Goal: Task Accomplishment & Management: Use online tool/utility

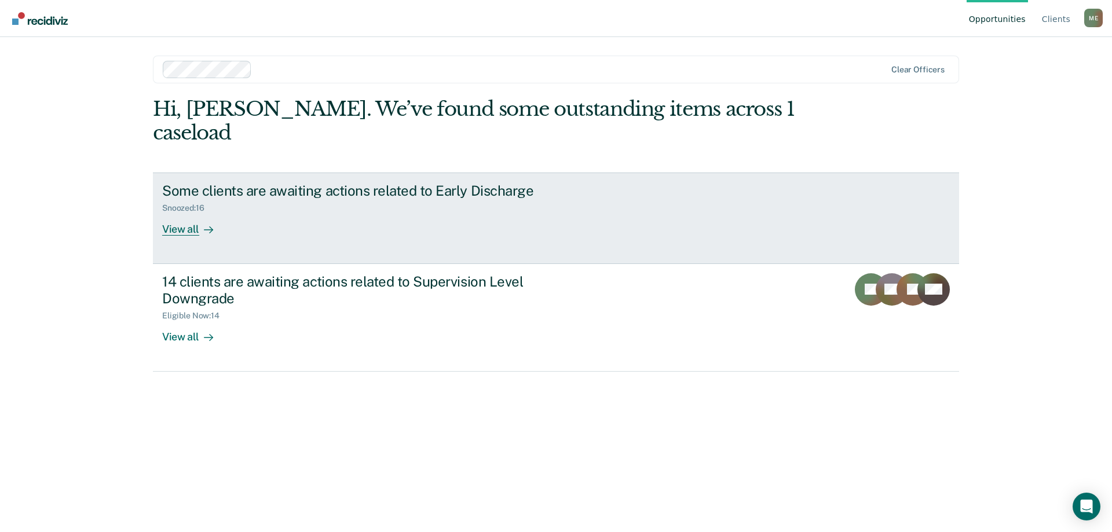
click at [202, 222] on div at bounding box center [206, 228] width 14 height 13
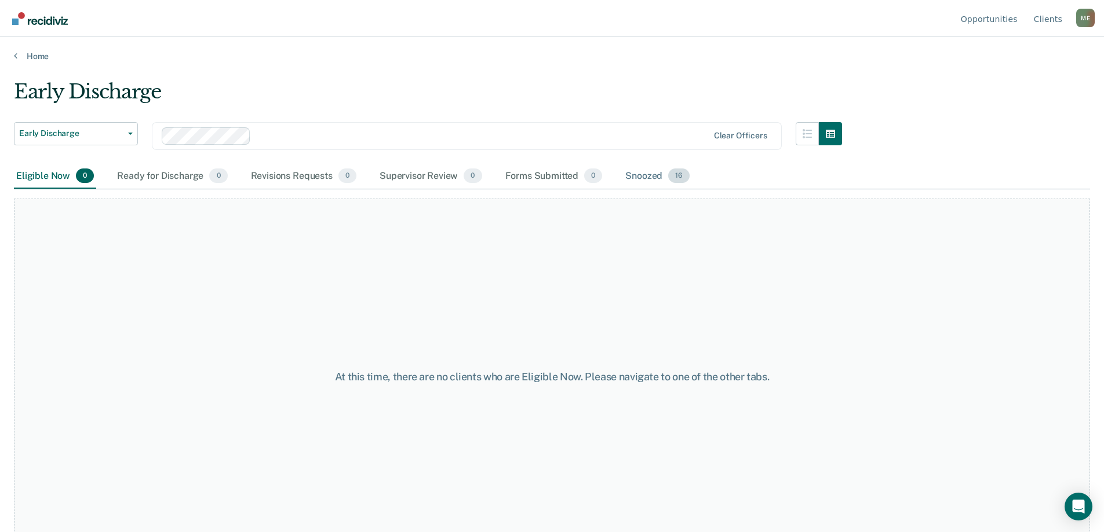
click at [627, 183] on div "Snoozed 16" at bounding box center [657, 176] width 69 height 25
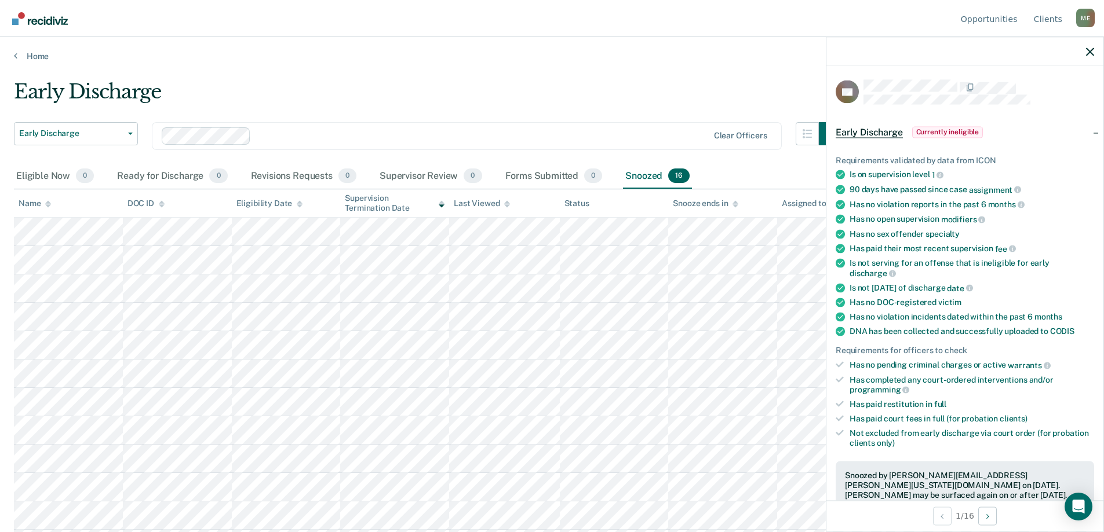
scroll to position [232, 0]
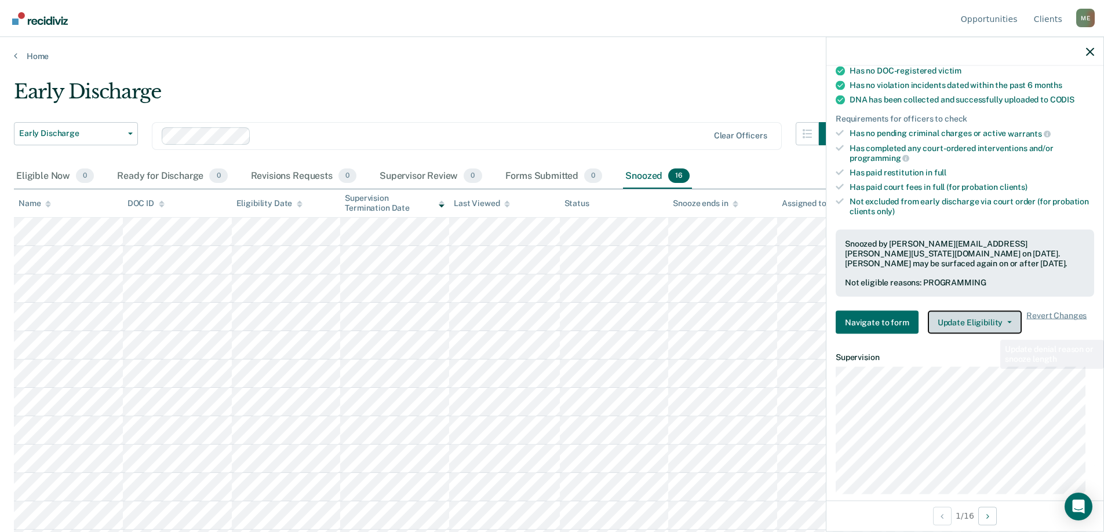
click at [992, 324] on button "Update Eligibility" at bounding box center [975, 322] width 94 height 23
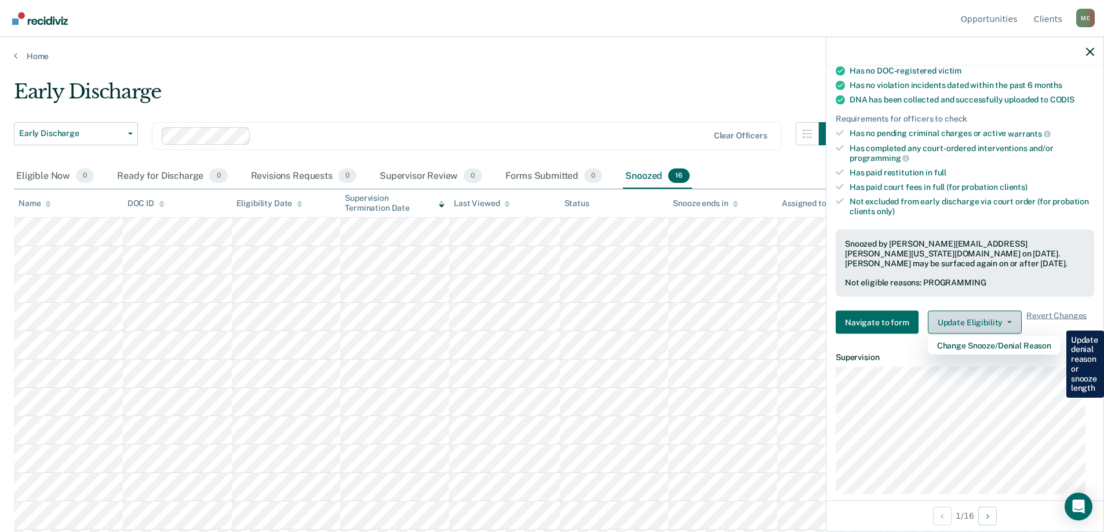
click at [992, 324] on button "Update Eligibility" at bounding box center [975, 322] width 94 height 23
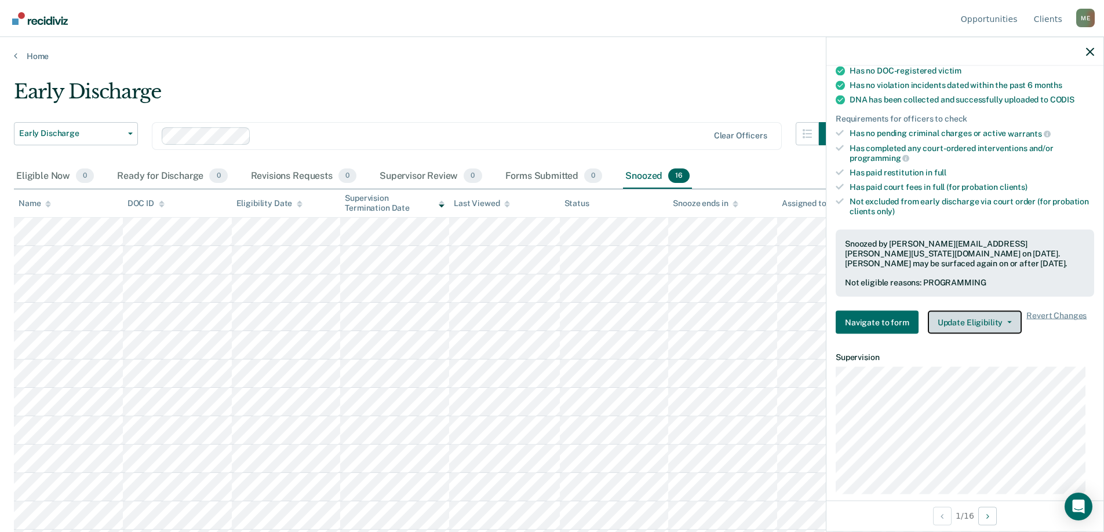
click at [992, 324] on button "Update Eligibility" at bounding box center [975, 322] width 94 height 23
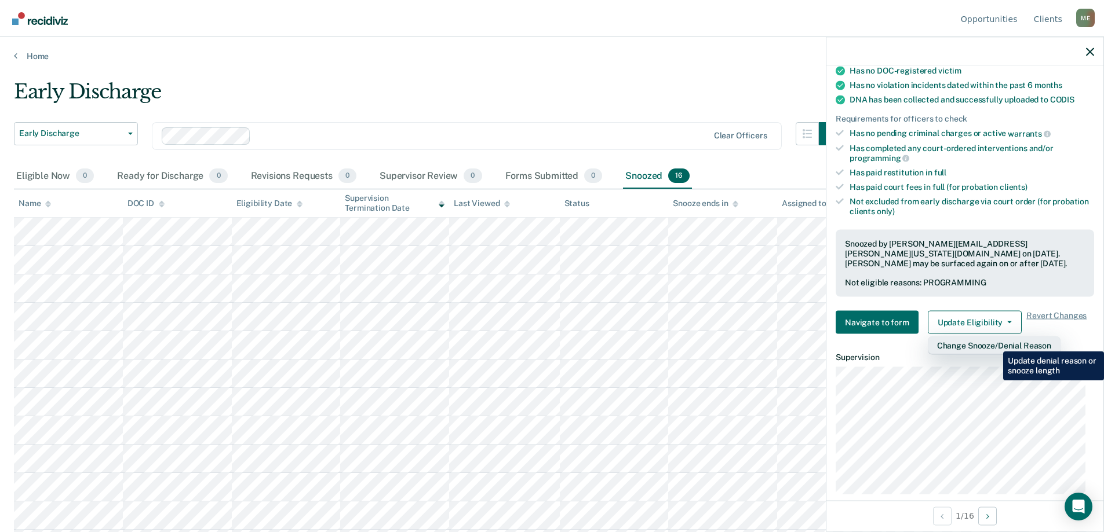
click at [994, 344] on button "Change Snooze/Denial Reason" at bounding box center [994, 346] width 133 height 19
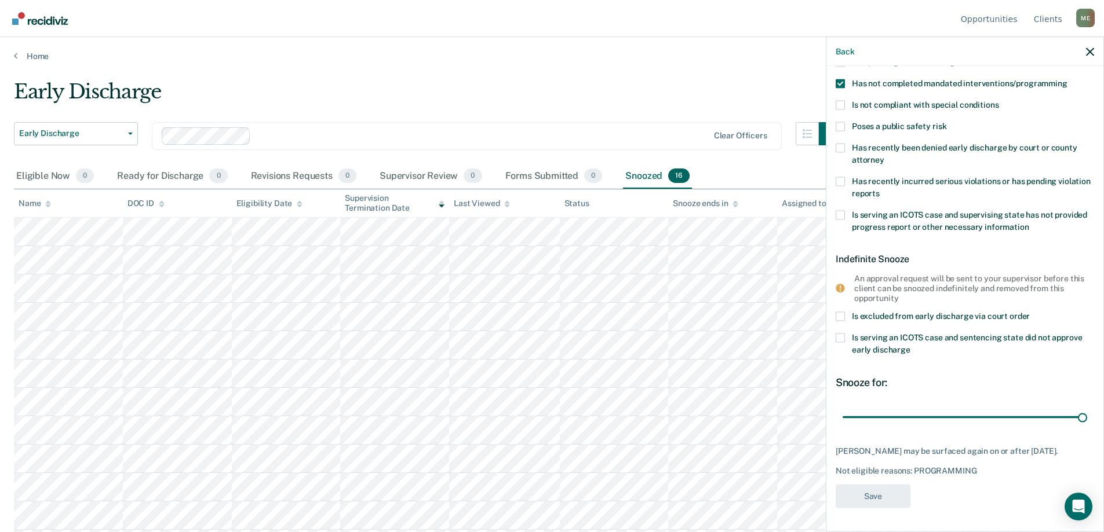
scroll to position [57, 0]
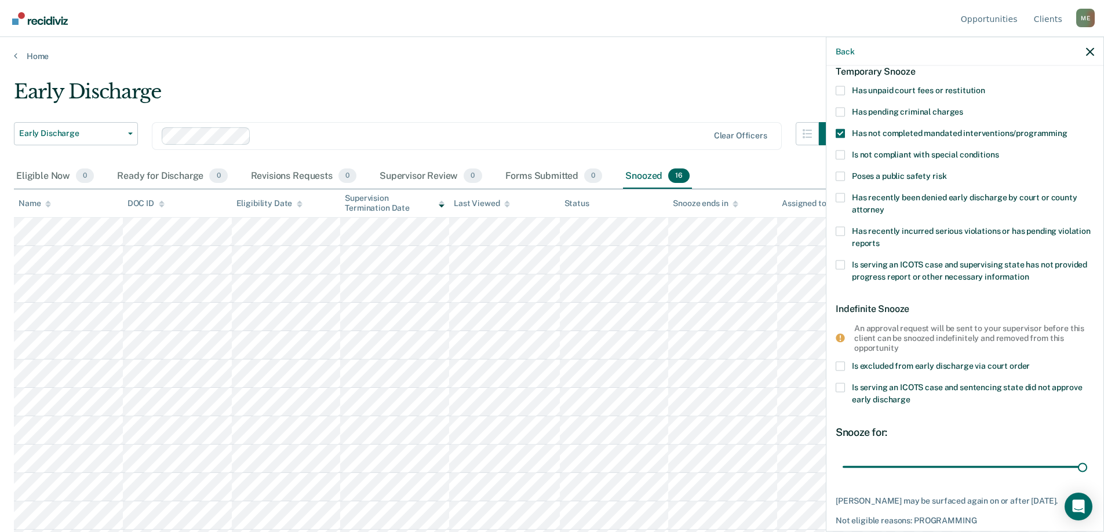
click at [838, 92] on span at bounding box center [839, 90] width 9 height 9
click at [985, 86] on input "Has unpaid court fees or restitution" at bounding box center [985, 86] width 0 height 0
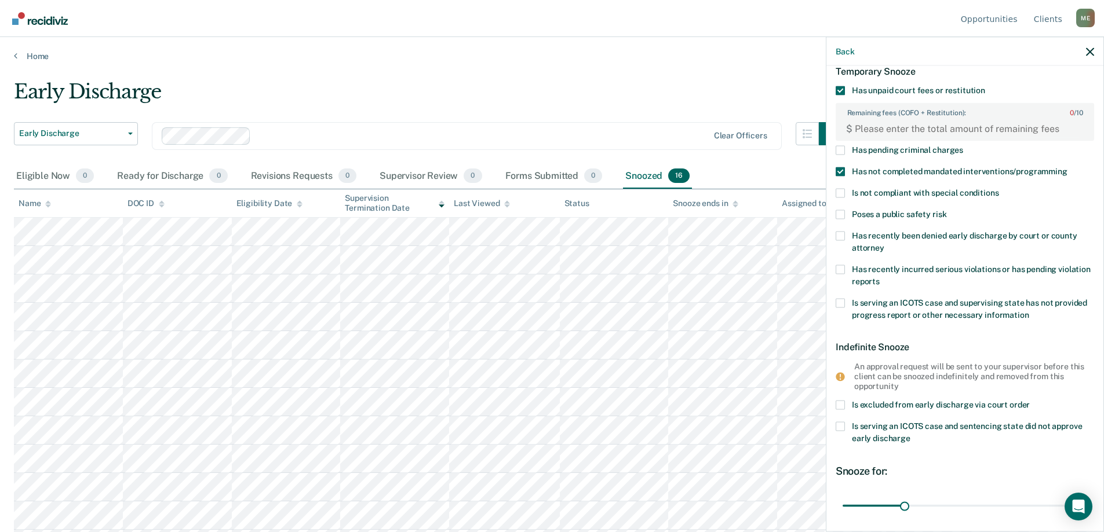
click at [840, 171] on span at bounding box center [839, 171] width 9 height 9
click at [1067, 167] on input "Has not completed mandated interventions/programming" at bounding box center [1067, 167] width 0 height 0
click at [871, 126] on FEESReasonInput "Remaining fees (COFO + Restitution): 0 / 10" at bounding box center [966, 128] width 229 height 19
type FEESReasonInput "401.24"
drag, startPoint x: 903, startPoint y: 507, endPoint x: 863, endPoint y: 505, distance: 40.0
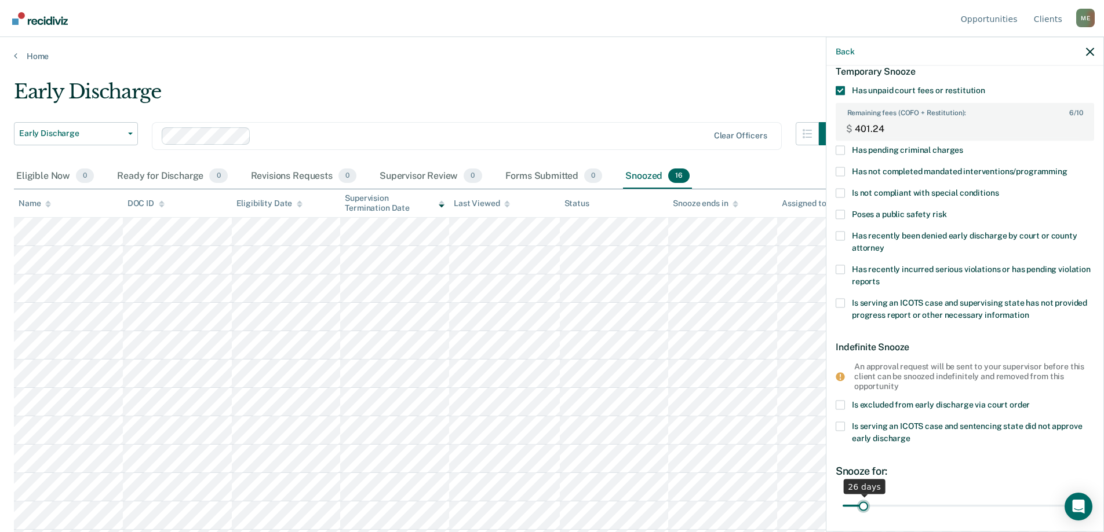
type input "26"
click at [863, 505] on input "range" at bounding box center [964, 506] width 244 height 20
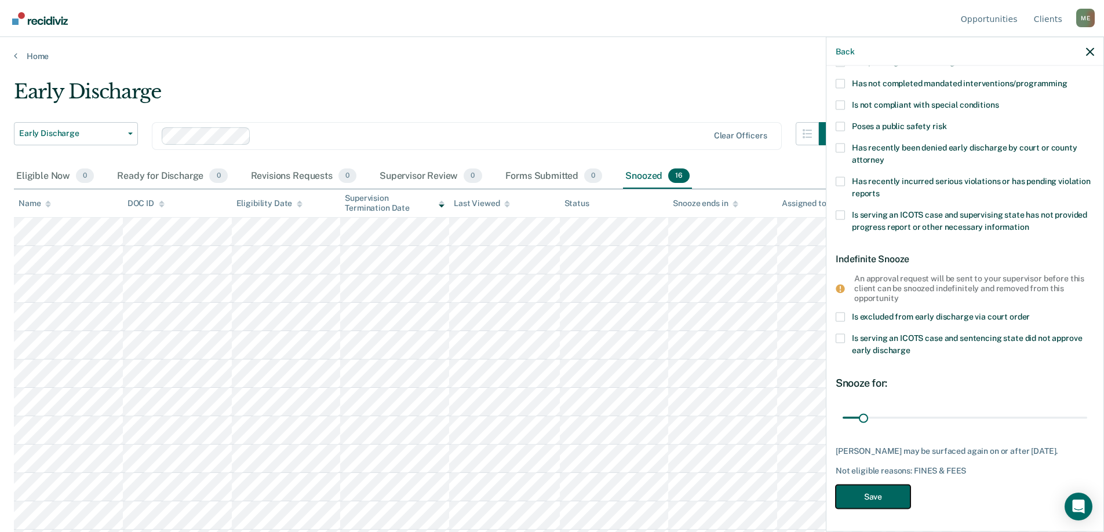
click at [896, 494] on button "Save" at bounding box center [872, 497] width 75 height 24
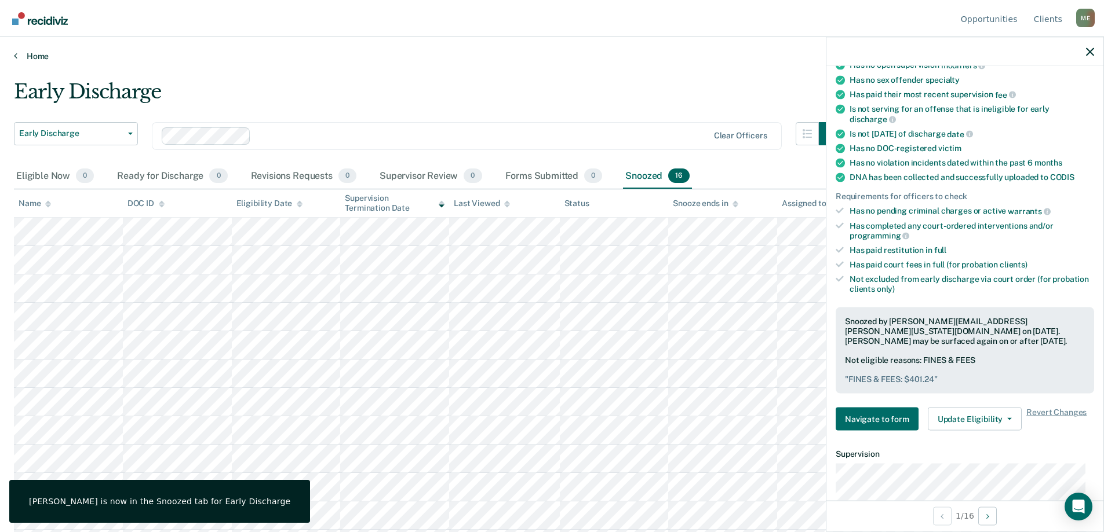
click at [17, 56] on icon at bounding box center [15, 55] width 3 height 9
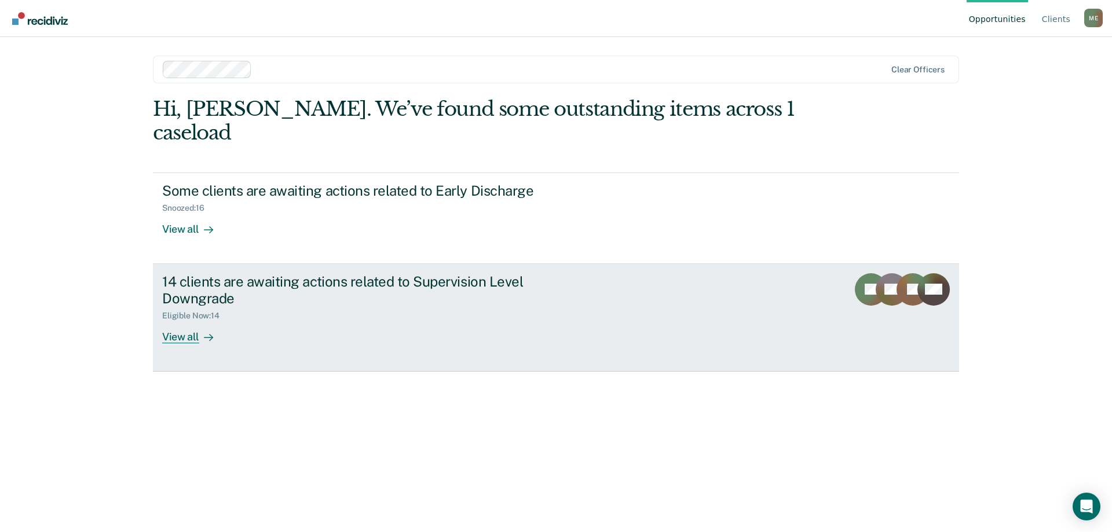
click at [273, 273] on div "14 clients are awaiting actions related to Supervision Level Downgrade" at bounding box center [365, 290] width 407 height 34
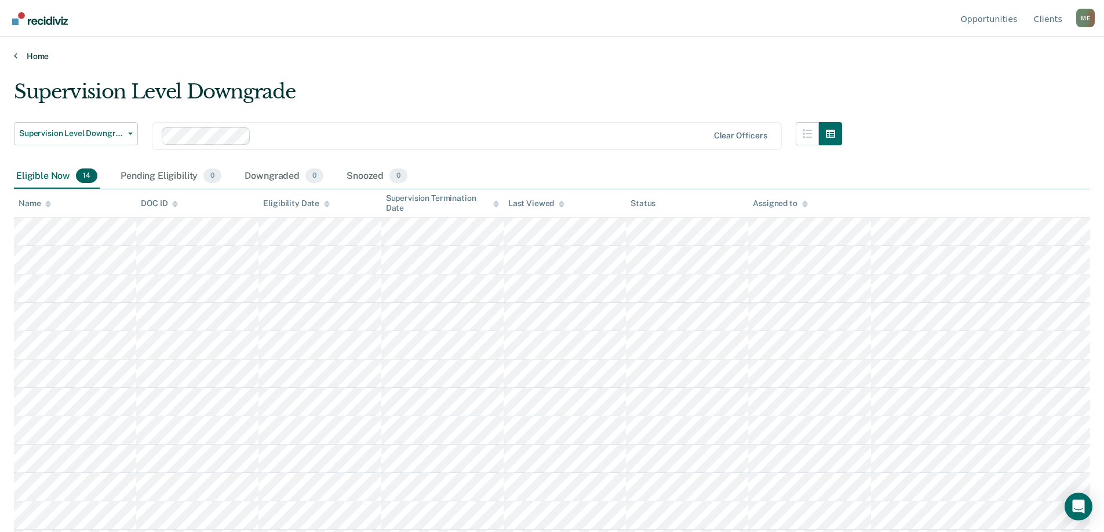
click at [31, 53] on link "Home" at bounding box center [552, 56] width 1076 height 10
